Goal: Navigation & Orientation: Find specific page/section

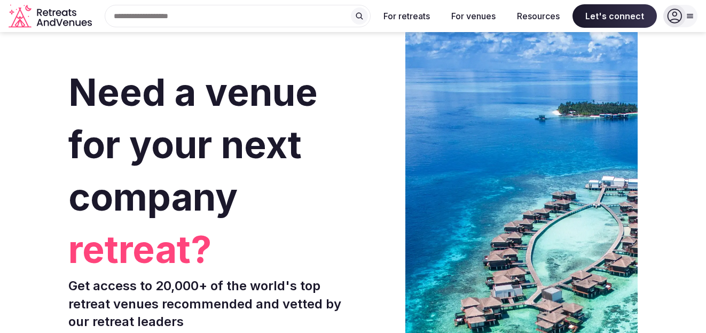
scroll to position [30, 0]
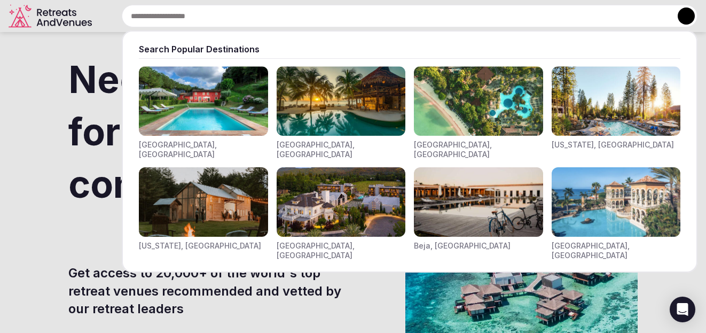
click at [175, 5] on div "Search Popular Destinations [GEOGRAPHIC_DATA], [GEOGRAPHIC_DATA] [GEOGRAPHIC_DA…" at bounding box center [396, 16] width 601 height 22
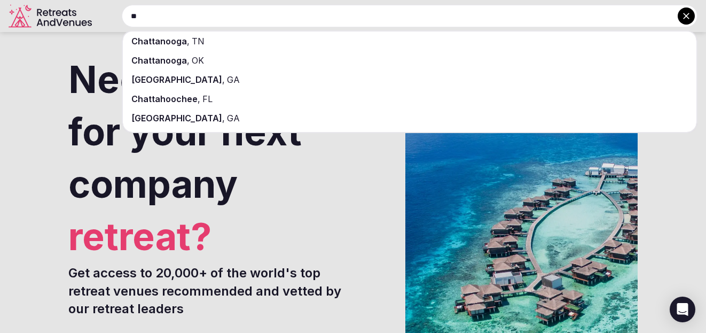
type input "*"
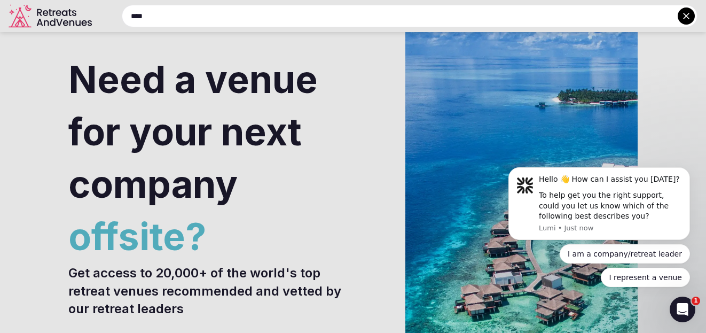
scroll to position [0, 0]
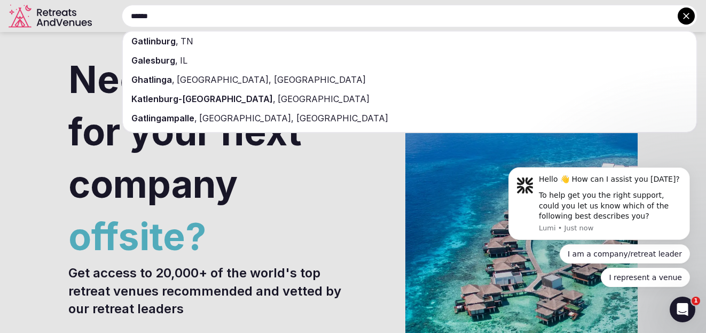
type input "******"
click at [182, 37] on span "TN" at bounding box center [185, 41] width 15 height 11
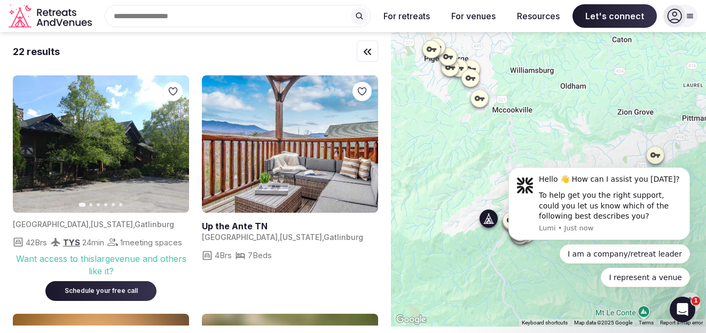
click at [170, 146] on icon "button" at bounding box center [174, 144] width 9 height 9
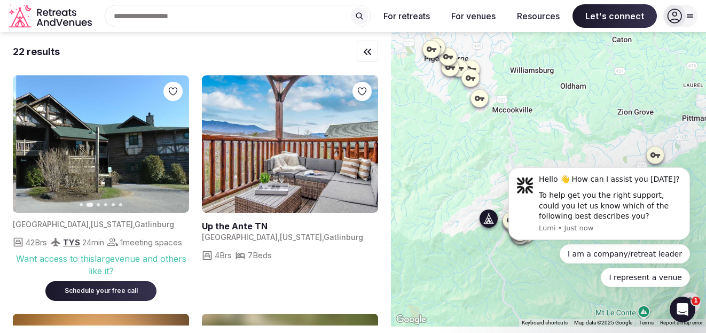
click at [170, 146] on icon "button" at bounding box center [174, 144] width 9 height 9
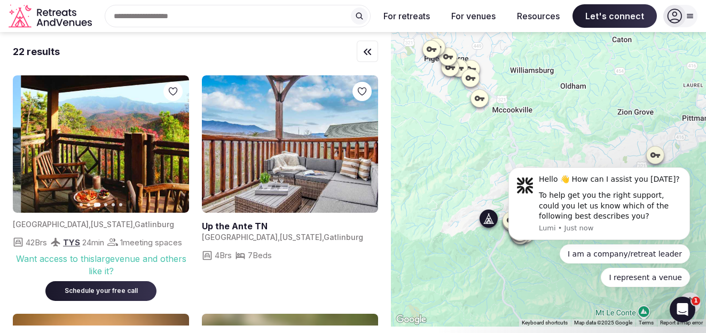
click at [170, 146] on icon "button" at bounding box center [174, 144] width 9 height 9
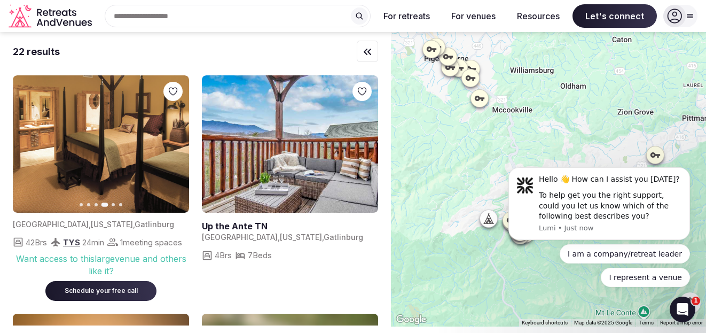
click at [369, 148] on link at bounding box center [290, 143] width 176 height 137
